Goal: Ask a question

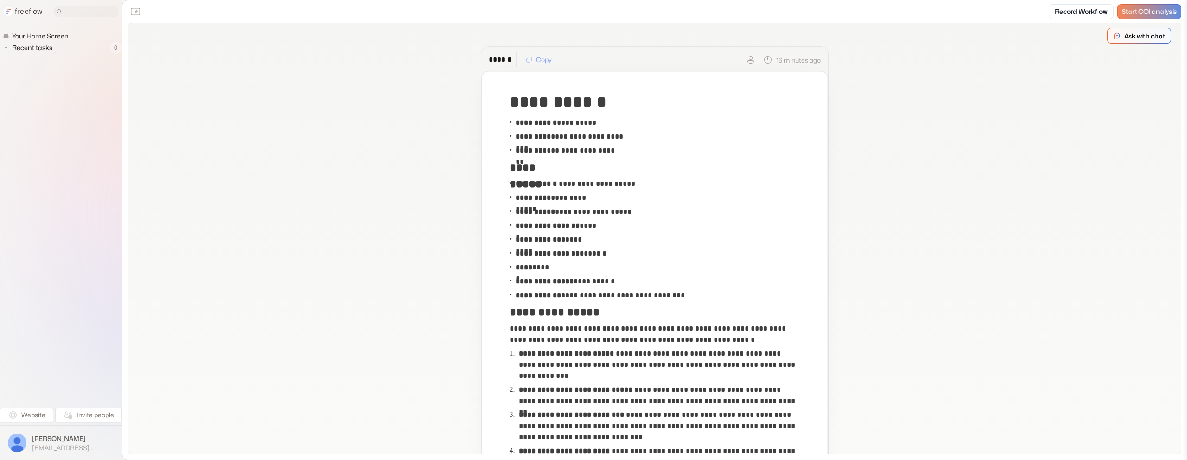
click at [1137, 38] on p "Ask with chat" at bounding box center [1145, 36] width 41 height 10
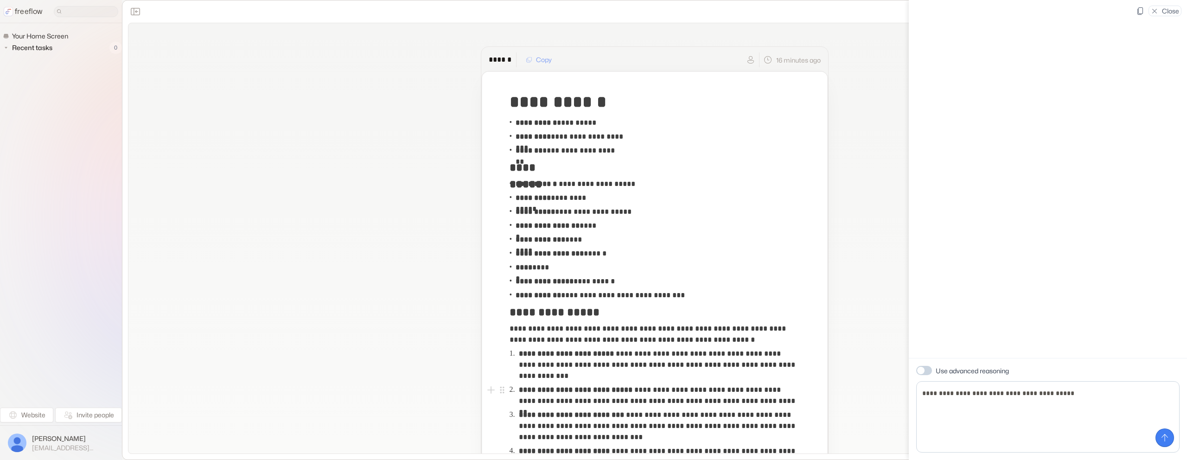
type textarea "**********"
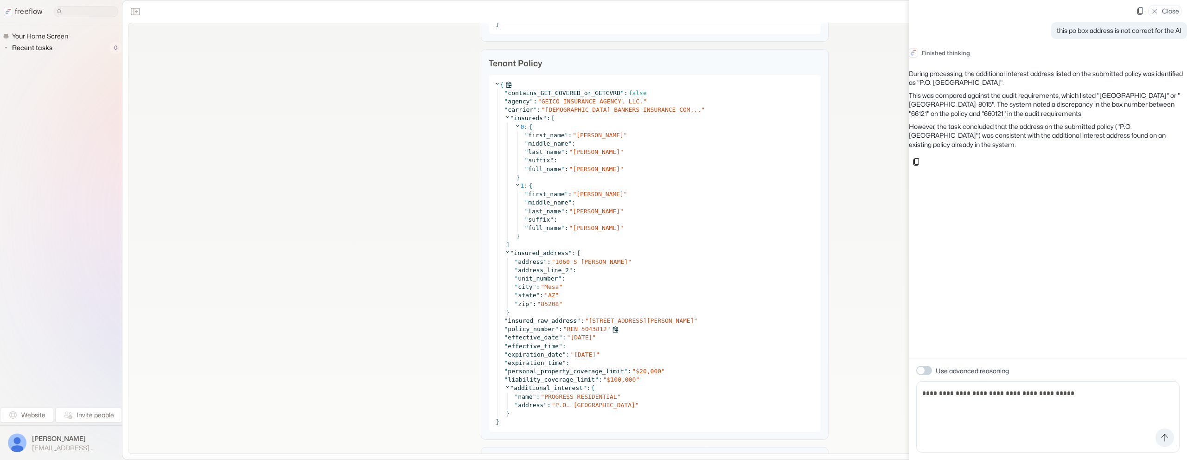
scroll to position [1336, 0]
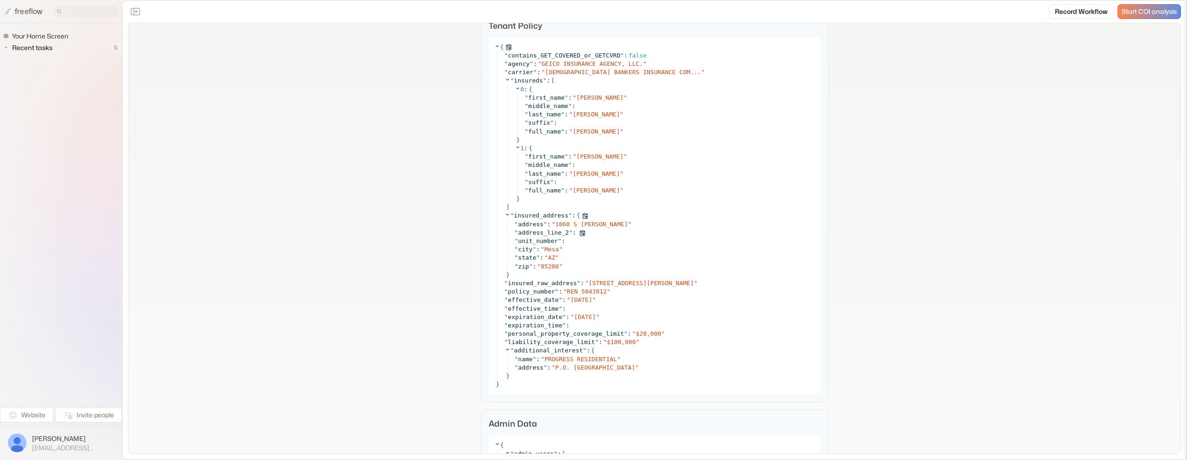
scroll to position [1373, 0]
copy div "" address " : " P.O. [GEOGRAPHIC_DATA] ""
drag, startPoint x: 514, startPoint y: 367, endPoint x: 394, endPoint y: 367, distance: 119.7
click at [665, 368] on div "" address " : " P.O. [GEOGRAPHIC_DATA] "" at bounding box center [665, 367] width 301 height 8
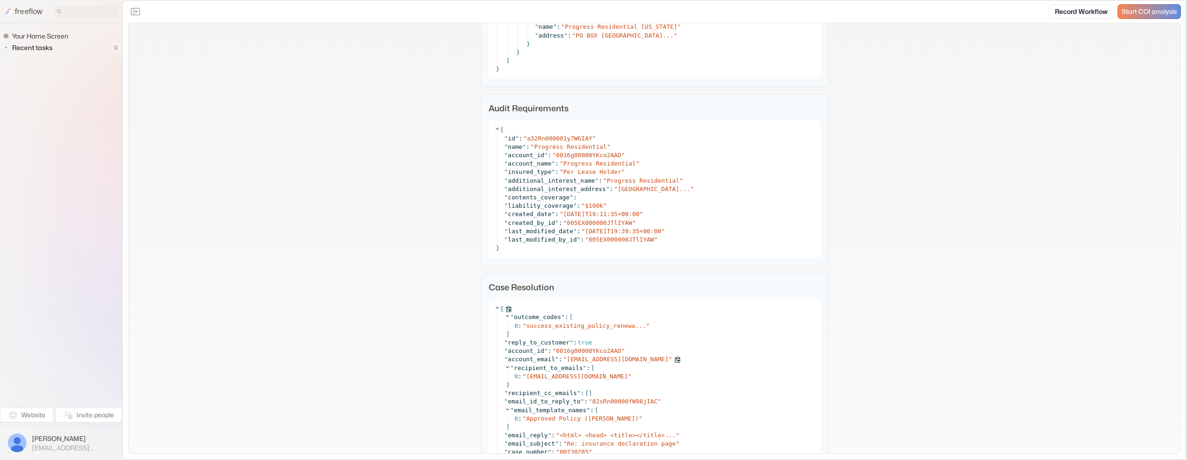
scroll to position [4531, 0]
drag, startPoint x: 507, startPoint y: 192, endPoint x: 716, endPoint y: 192, distance: 208.7
click at [724, 192] on div "" additional_interest_address " : " [STREET_ADDRESS]... "" at bounding box center [660, 190] width 311 height 8
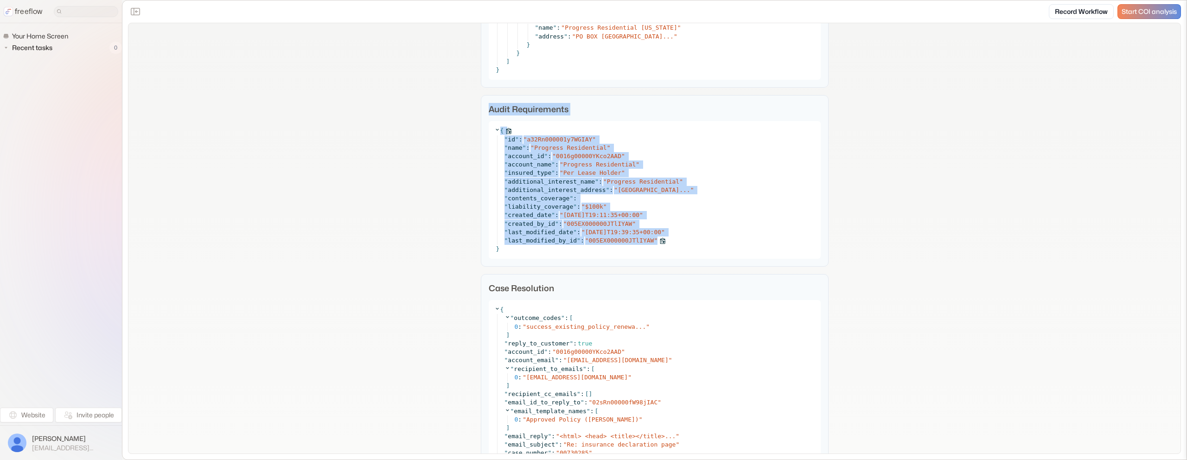
drag, startPoint x: 483, startPoint y: 109, endPoint x: 717, endPoint y: 240, distance: 267.9
click at [717, 240] on div "Audit Requirements { " id " : " a32Rn000001y7WGIAY " " name " : " Progress Resi…" at bounding box center [655, 181] width 348 height 172
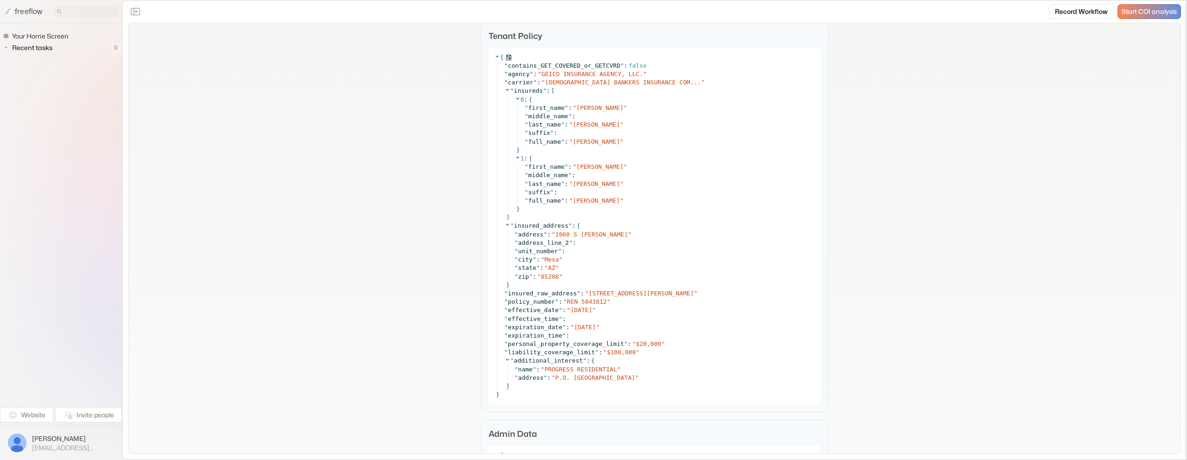
scroll to position [1403, 0]
